Goal: Transaction & Acquisition: Purchase product/service

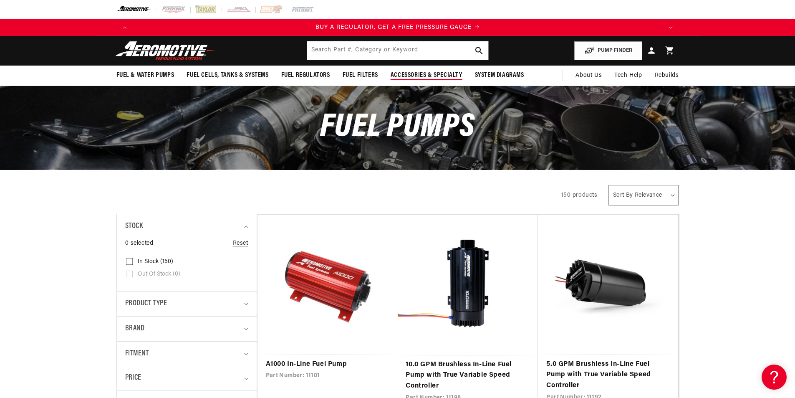
scroll to position [0, 529]
click at [667, 48] on icon at bounding box center [669, 50] width 8 height 9
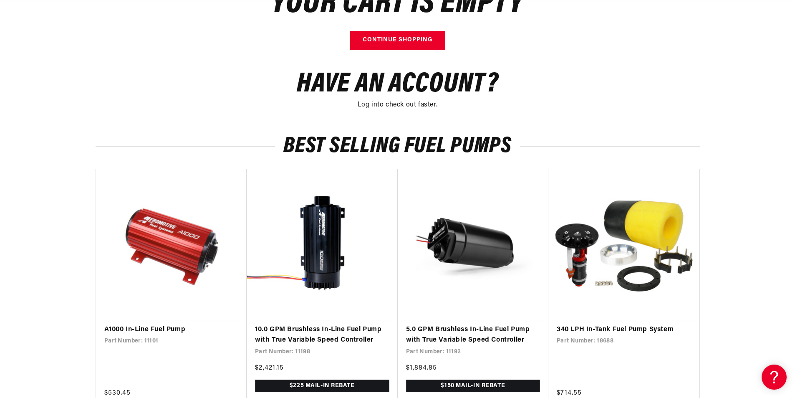
scroll to position [209, 0]
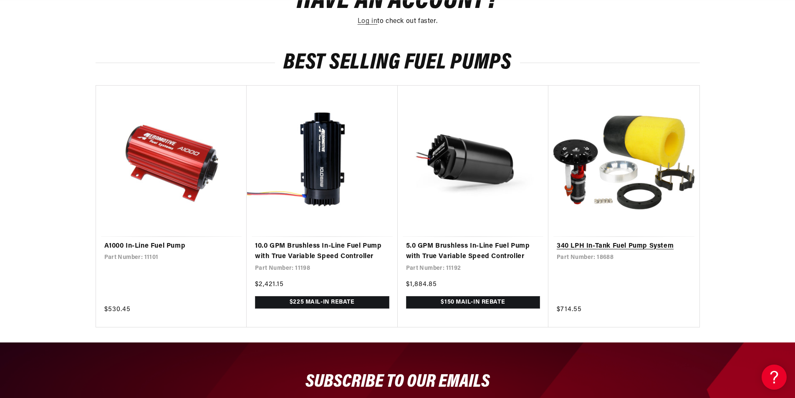
click at [600, 247] on link "340 LPH In-Tank Fuel Pump System" at bounding box center [624, 246] width 134 height 11
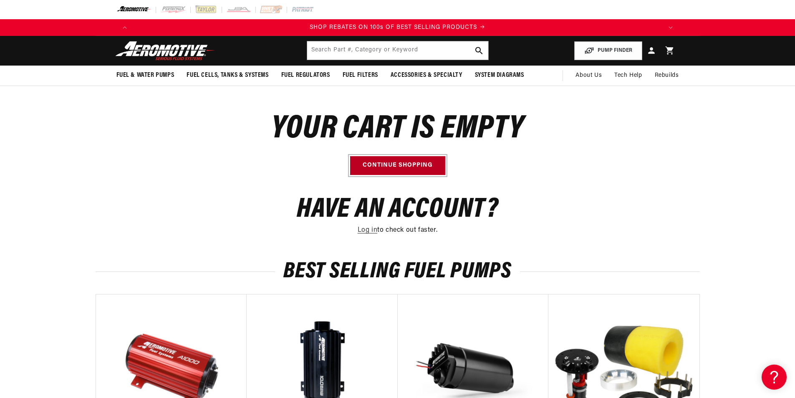
click at [370, 167] on link "Continue shopping" at bounding box center [397, 165] width 95 height 19
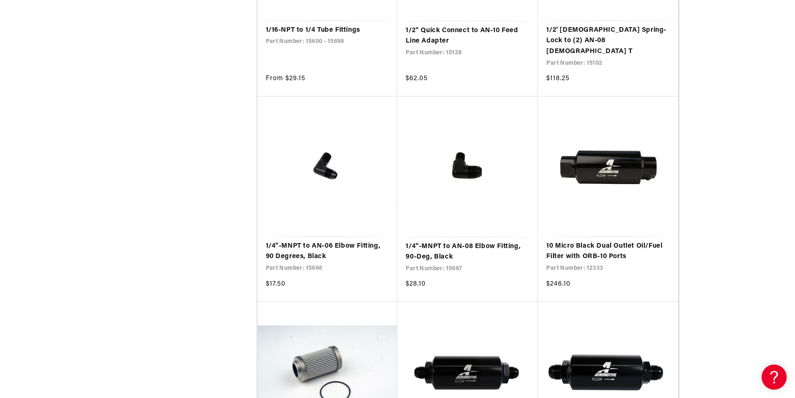
scroll to position [0, 1059]
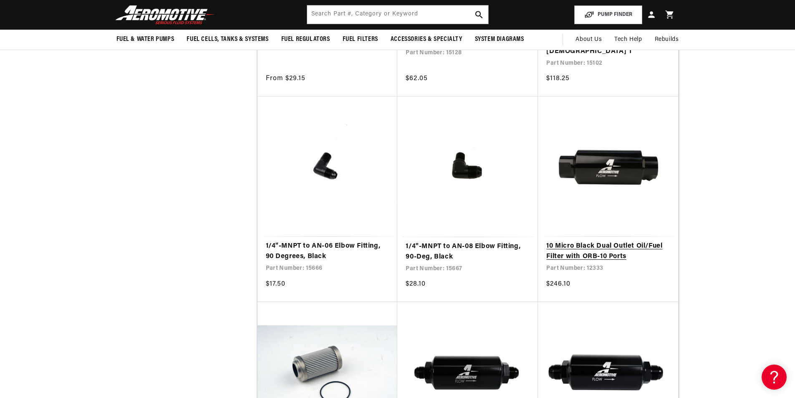
click at [584, 241] on link "10 Micro Black Dual Outlet Oil/Fuel Filter with ORB-10 Ports" at bounding box center [608, 251] width 124 height 21
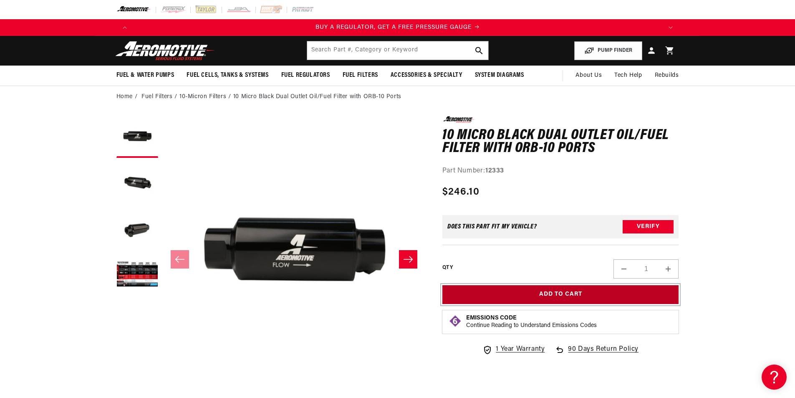
click at [537, 293] on button "Add to Cart" at bounding box center [561, 294] width 237 height 19
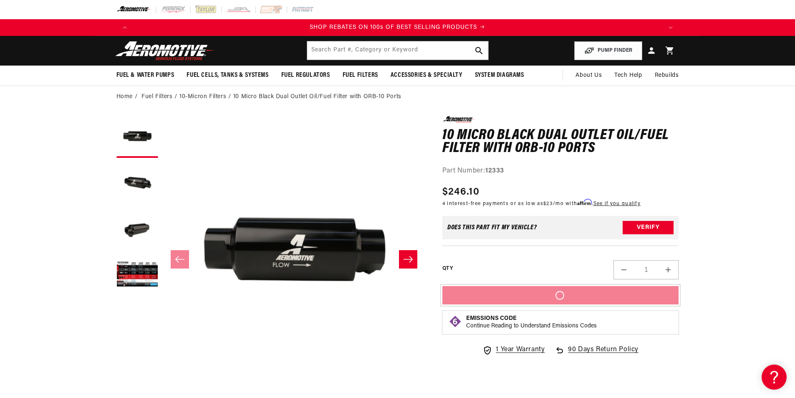
scroll to position [0, 1588]
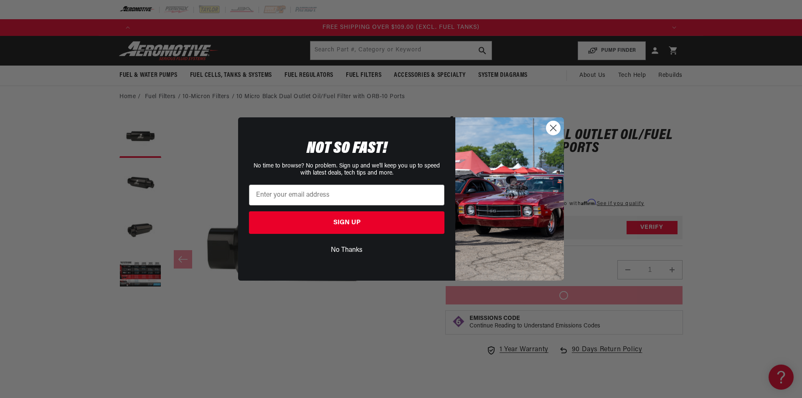
click at [552, 129] on icon "Close dialog" at bounding box center [553, 128] width 6 height 6
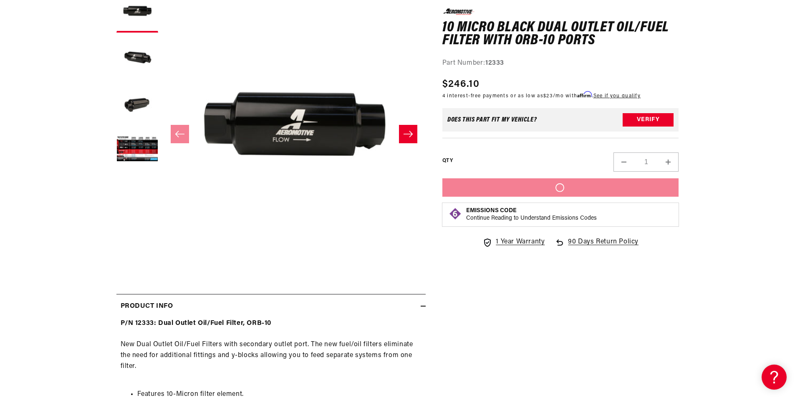
scroll to position [167, 0]
